Goal: Book appointment/travel/reservation

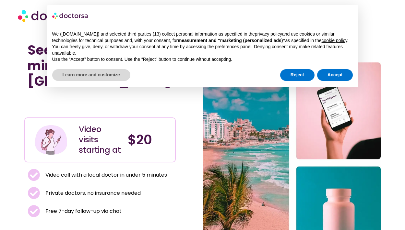
click at [300, 82] on div "Reject Accept" at bounding box center [316, 75] width 73 height 14
click at [300, 81] on button "Reject" at bounding box center [297, 75] width 34 height 12
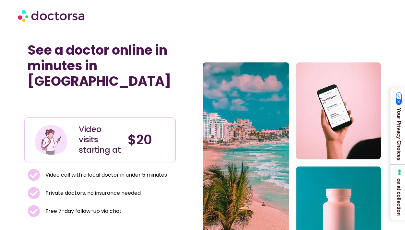
click at [55, 21] on img at bounding box center [52, 15] width 68 height 19
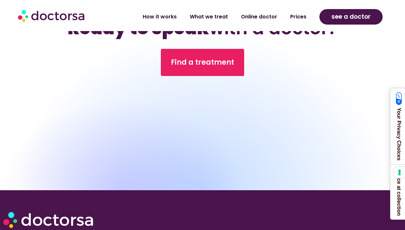
scroll to position [2254, 0]
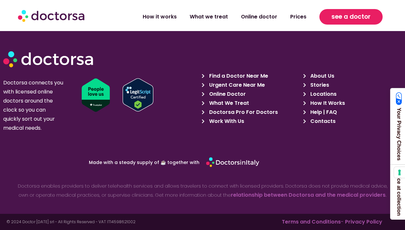
click at [360, 15] on span "see a doctor" at bounding box center [350, 17] width 39 height 10
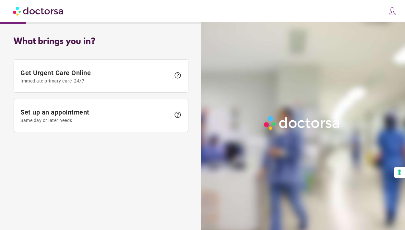
click at [393, 9] on img at bounding box center [391, 11] width 9 height 9
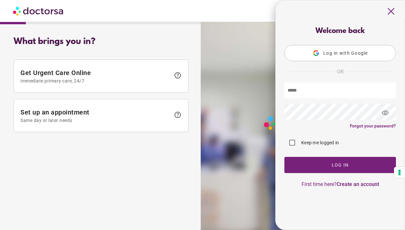
click at [350, 54] on span "Log in with Google" at bounding box center [345, 53] width 45 height 5
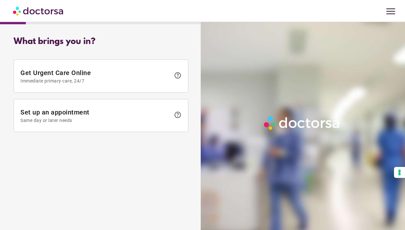
click at [388, 13] on span "menu" at bounding box center [390, 11] width 12 height 12
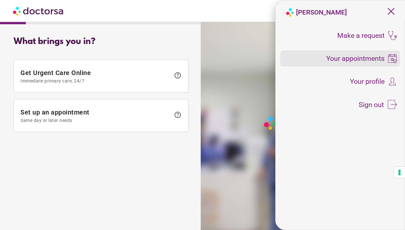
click at [367, 58] on span "Your appointments" at bounding box center [355, 58] width 58 height 7
